Goal: Find specific page/section: Find specific page/section

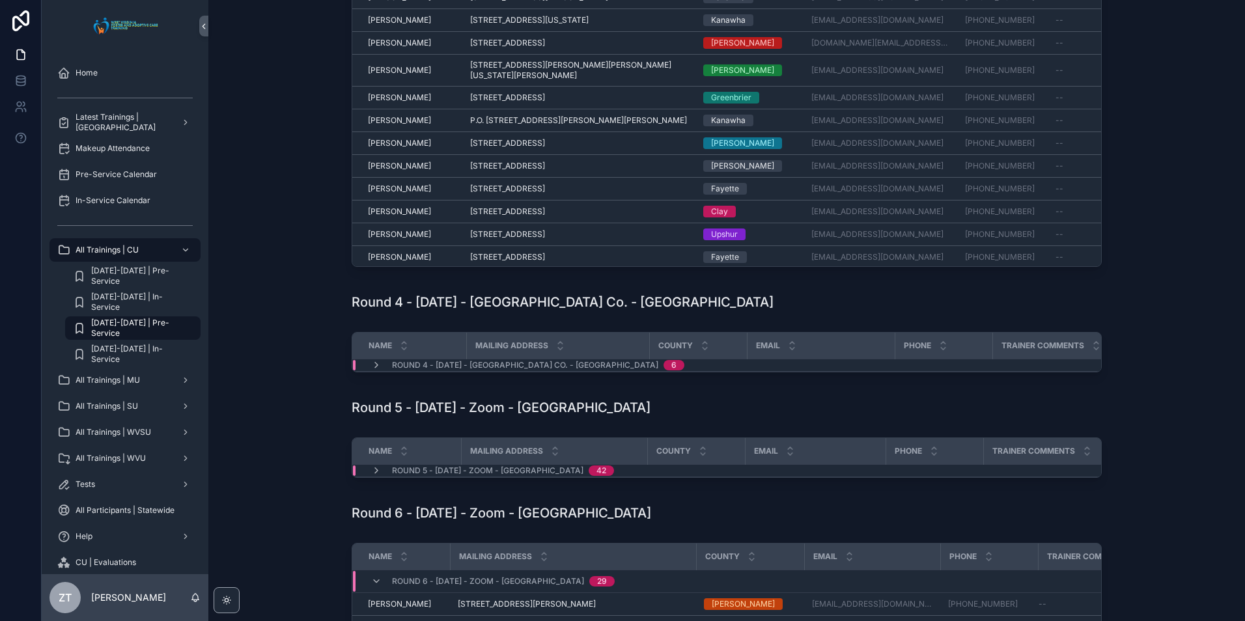
scroll to position [716, 0]
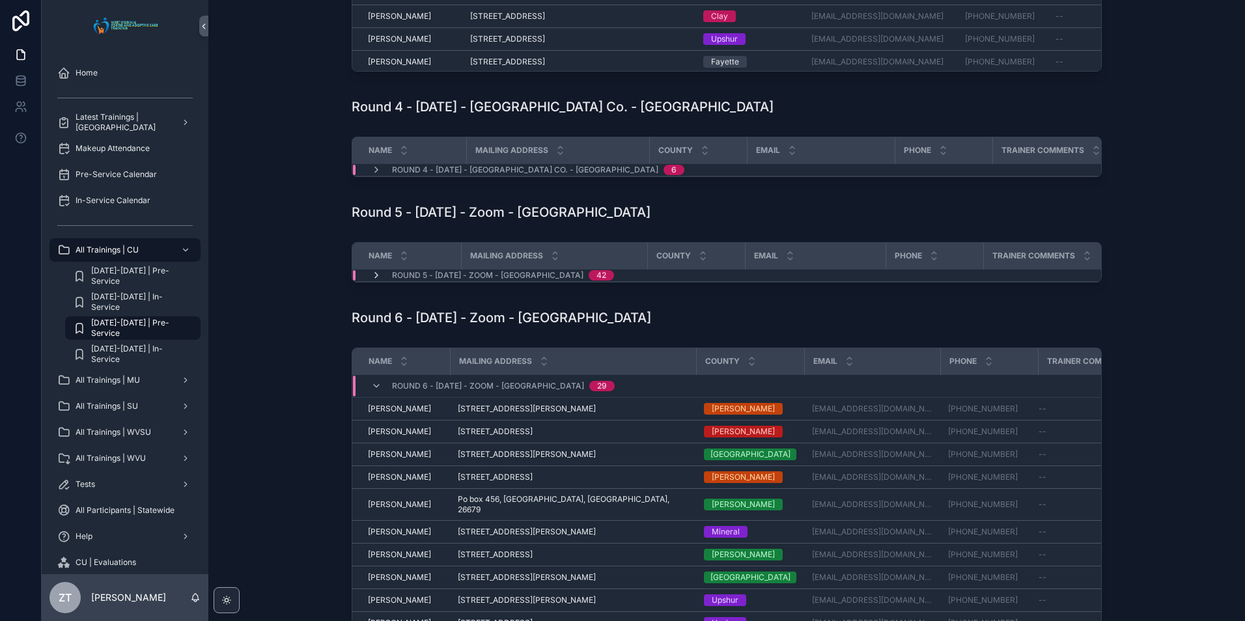
click at [377, 281] on icon "scrollable content" at bounding box center [376, 275] width 10 height 10
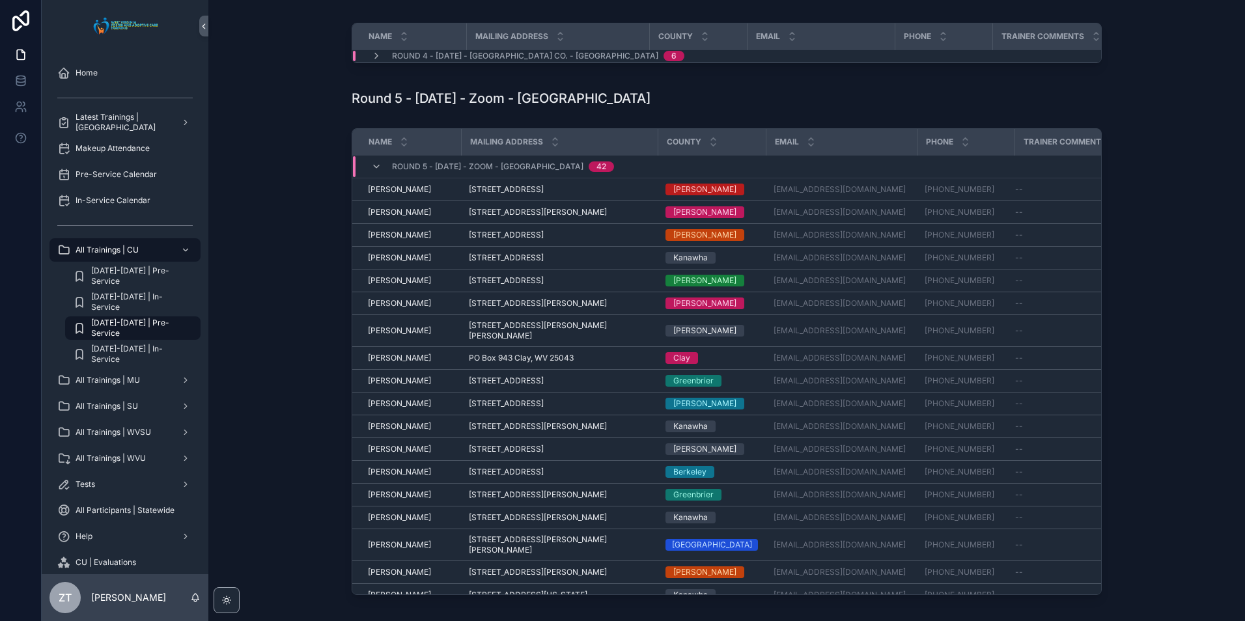
scroll to position [846, 0]
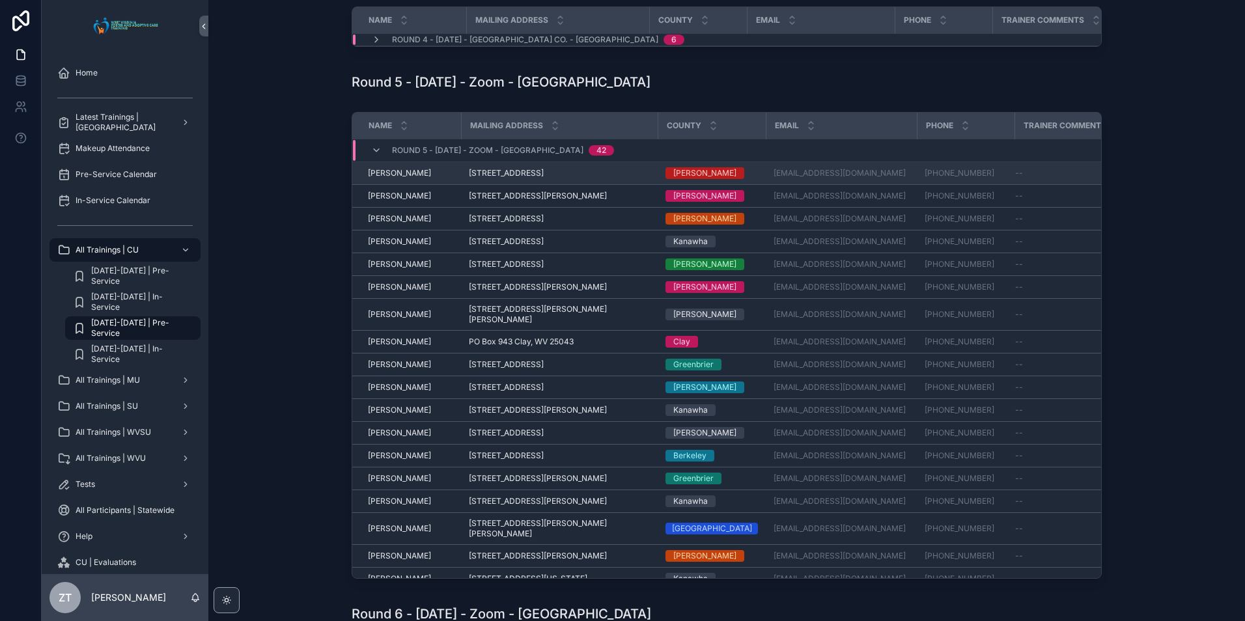
click at [388, 178] on span "[PERSON_NAME]" at bounding box center [399, 173] width 63 height 10
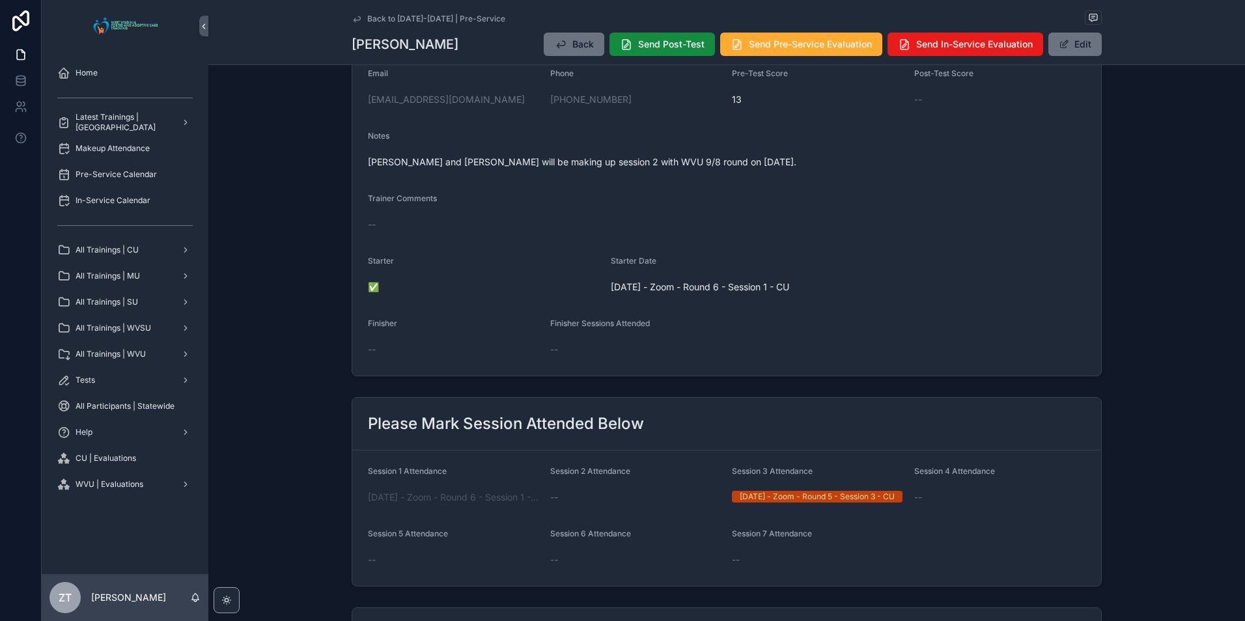
scroll to position [456, 0]
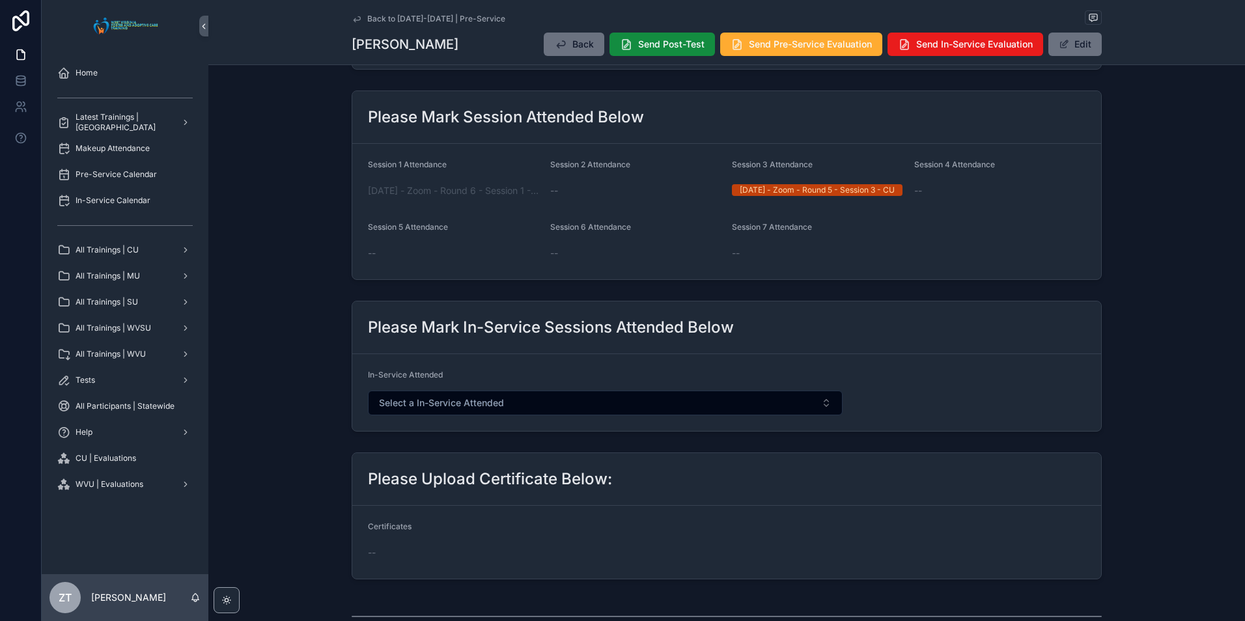
click at [354, 16] on icon "scrollable content" at bounding box center [357, 19] width 10 height 10
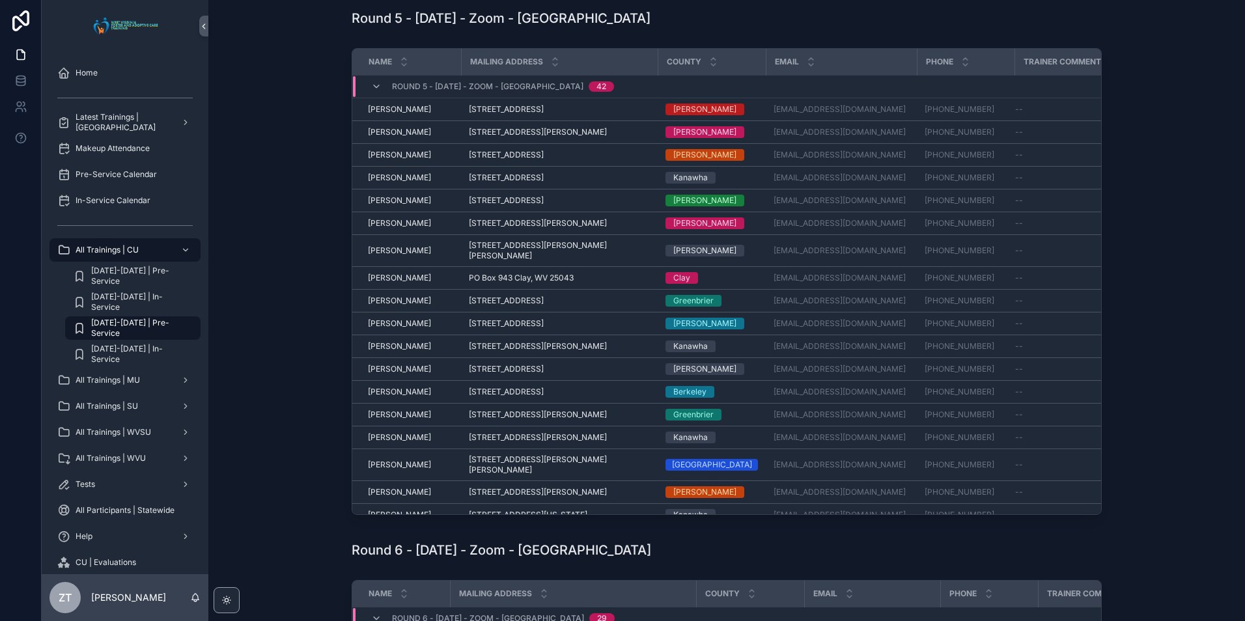
scroll to position [912, 0]
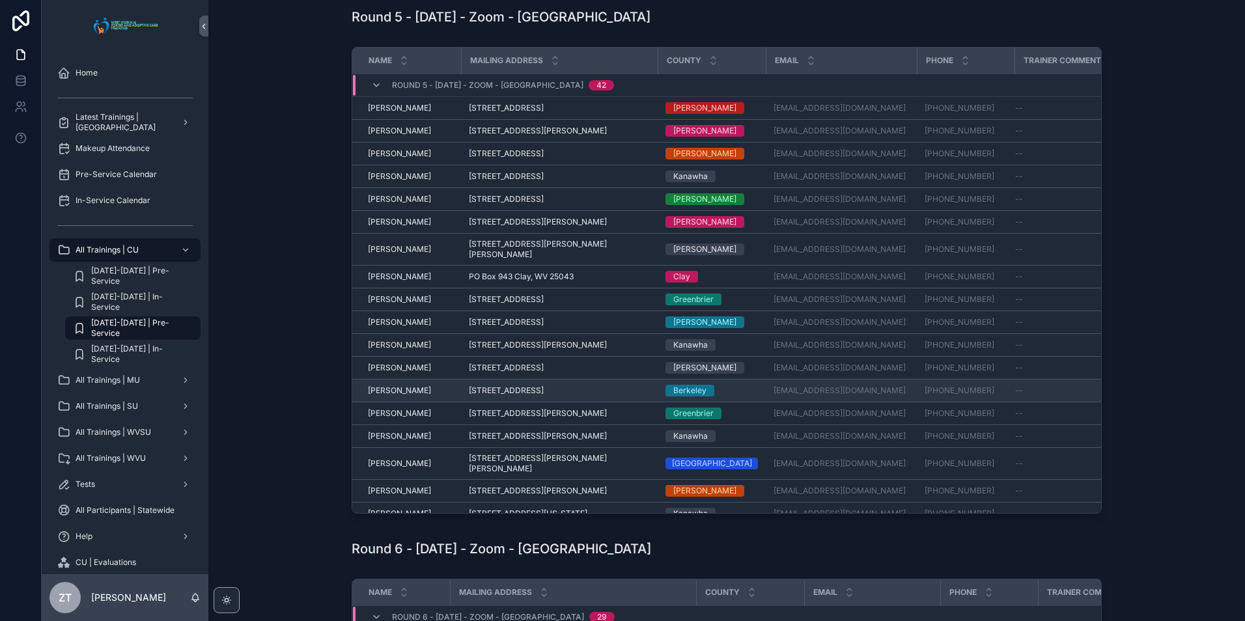
click at [394, 396] on span "[PERSON_NAME]" at bounding box center [399, 390] width 63 height 10
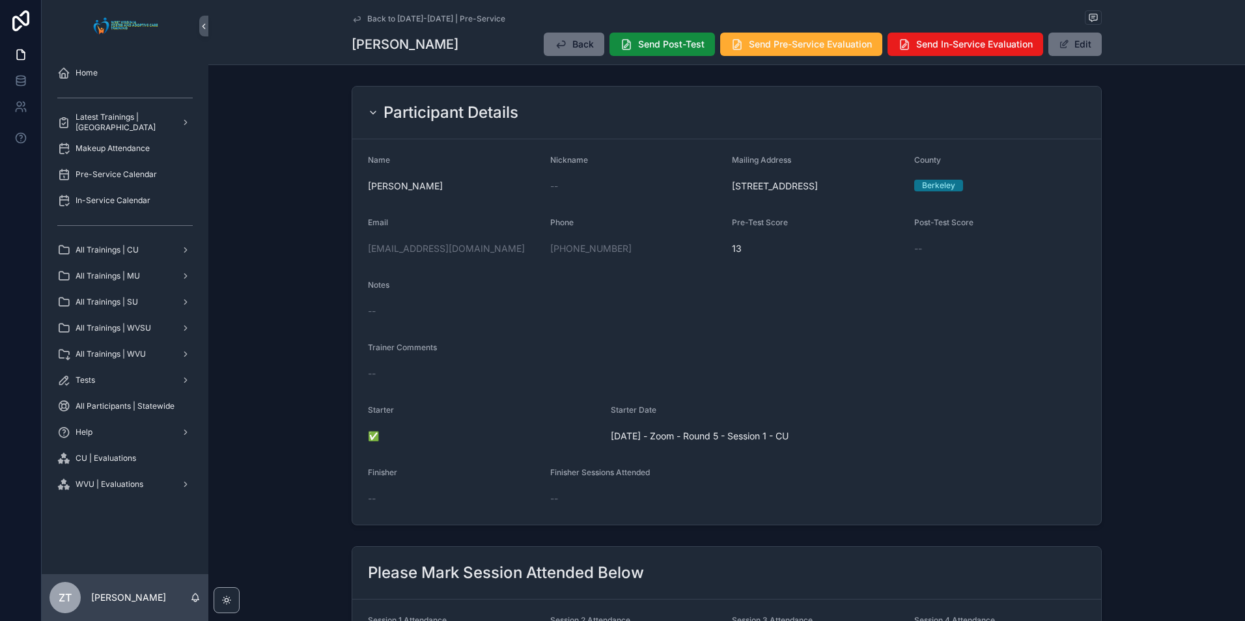
click at [352, 19] on icon "scrollable content" at bounding box center [357, 19] width 10 height 10
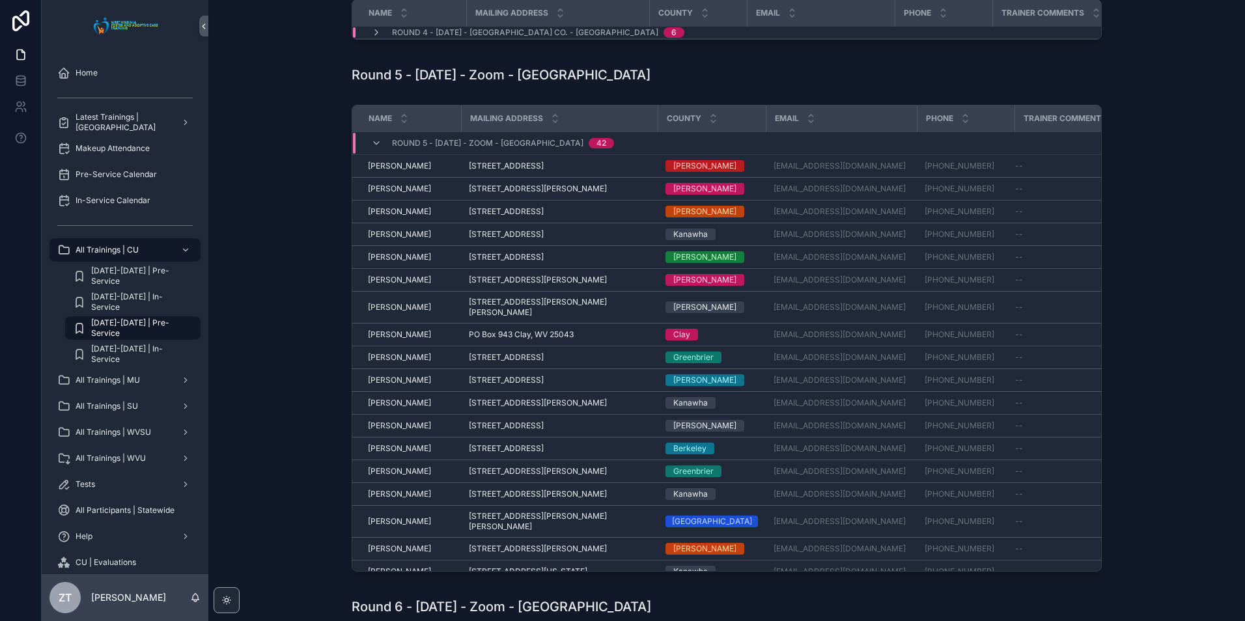
scroll to position [912, 0]
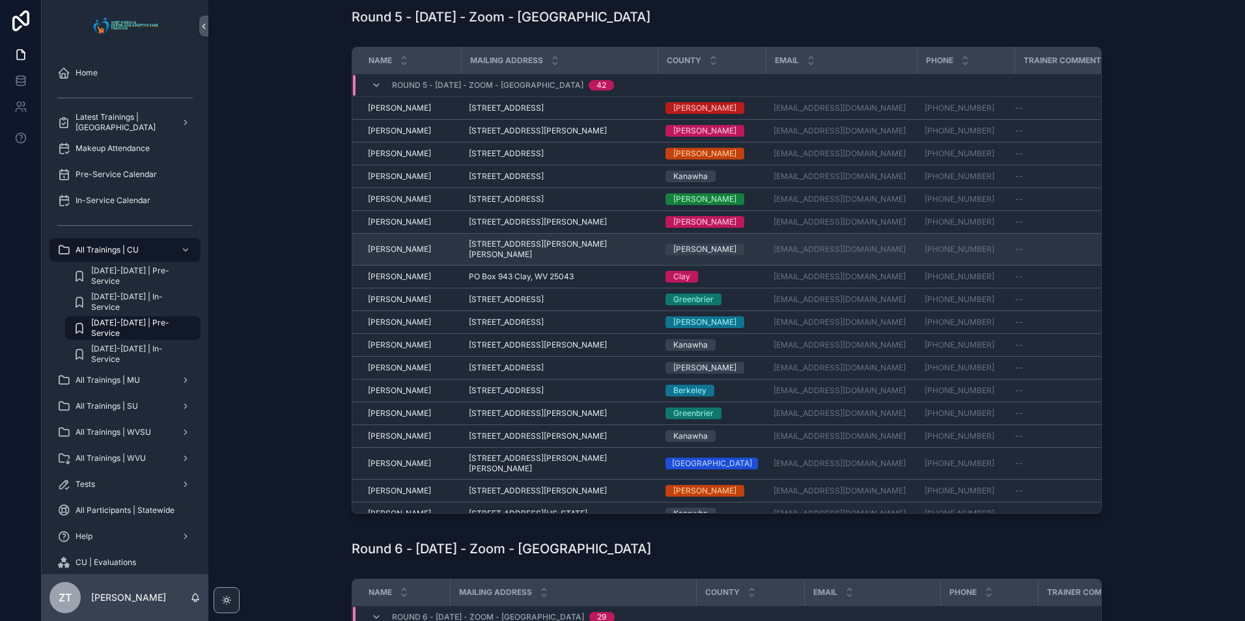
click at [393, 255] on span "[PERSON_NAME]" at bounding box center [399, 249] width 63 height 10
